Goal: Information Seeking & Learning: Learn about a topic

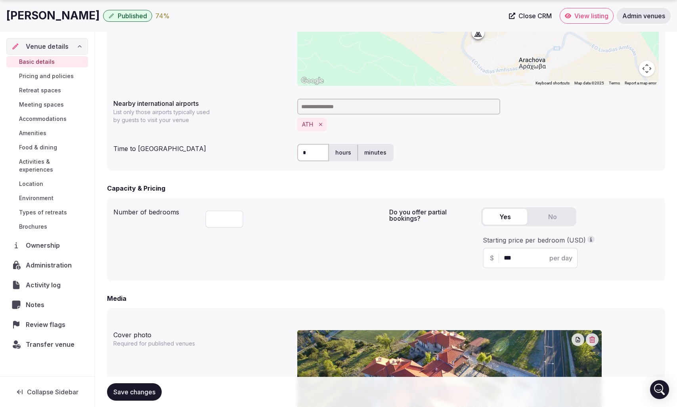
scroll to position [370, 0]
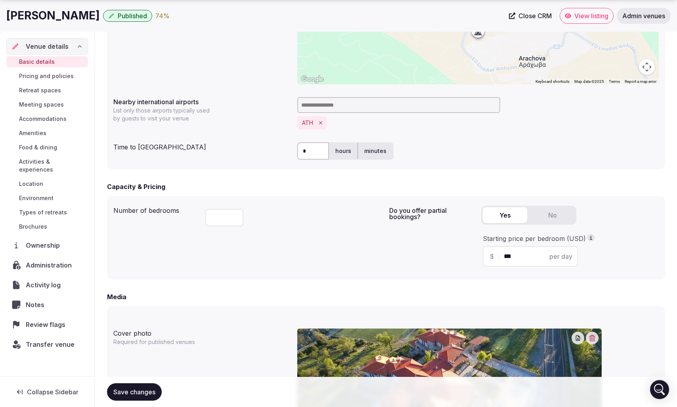
drag, startPoint x: 525, startPoint y: 257, endPoint x: 497, endPoint y: 255, distance: 28.2
click at [497, 255] on div "$ *** per day" at bounding box center [530, 256] width 95 height 21
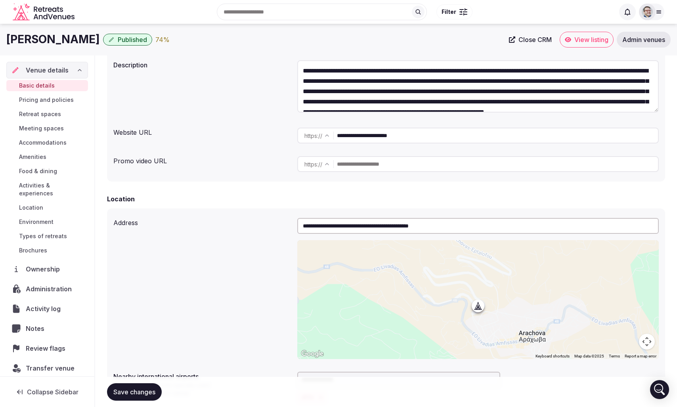
scroll to position [0, 0]
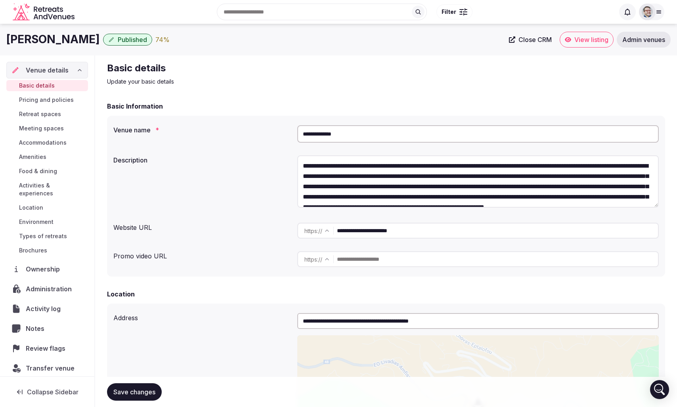
click at [591, 40] on span "View listing" at bounding box center [592, 40] width 34 height 8
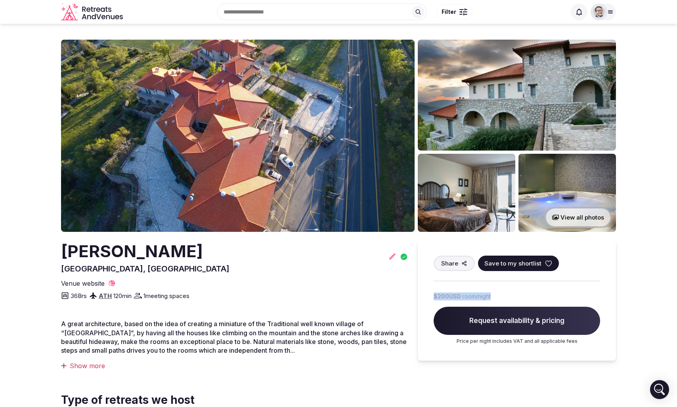
drag, startPoint x: 492, startPoint y: 296, endPoint x: 424, endPoint y: 296, distance: 68.6
click at [424, 296] on div "Share Save to my shortlist $200 USD room/night Request availability & pricing P…" at bounding box center [517, 300] width 198 height 121
click at [389, 298] on div "36 Brs ATH 120 min 1 meeting spaces" at bounding box center [234, 294] width 347 height 13
click at [278, 247] on div "Aegli Arachova Arachova, Greece" at bounding box center [234, 257] width 347 height 35
click at [104, 15] on icon "Retreats and Venues company logo" at bounding box center [104, 17] width 4 height 4
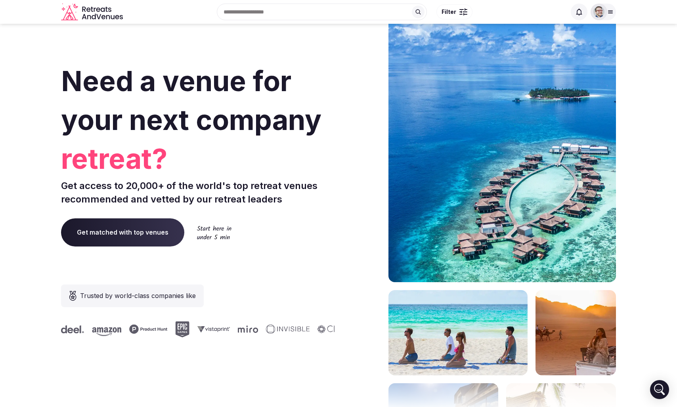
click at [97, 15] on icon "Retreats and Venues company logo" at bounding box center [92, 12] width 63 height 18
click at [74, 13] on icon "Retreats and Venues company logo" at bounding box center [92, 12] width 63 height 18
click at [73, 20] on icon "Retreats and Venues company logo" at bounding box center [92, 12] width 63 height 18
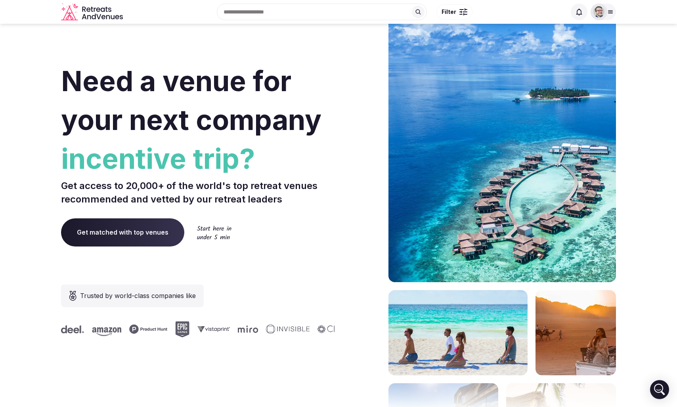
click at [601, 13] on img at bounding box center [599, 11] width 11 height 11
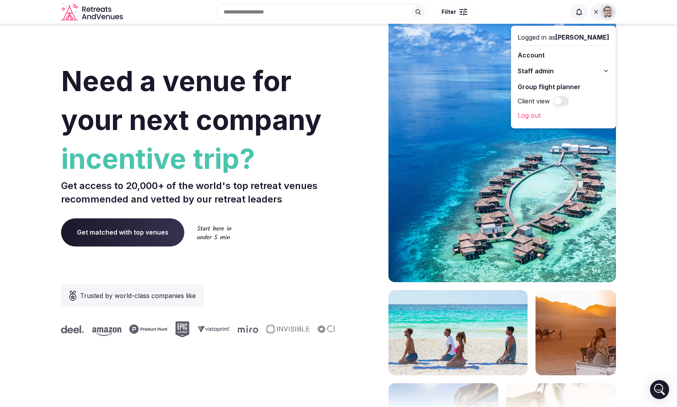
click at [609, 13] on img at bounding box center [607, 11] width 11 height 11
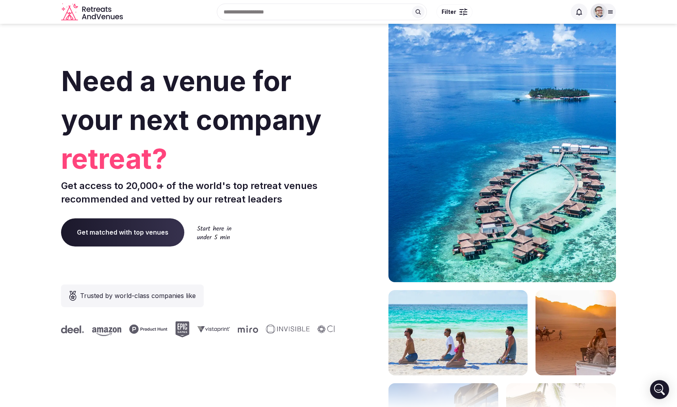
click at [74, 17] on icon "Retreats and Venues company logo" at bounding box center [92, 12] width 63 height 18
